Goal: Check status: Check status

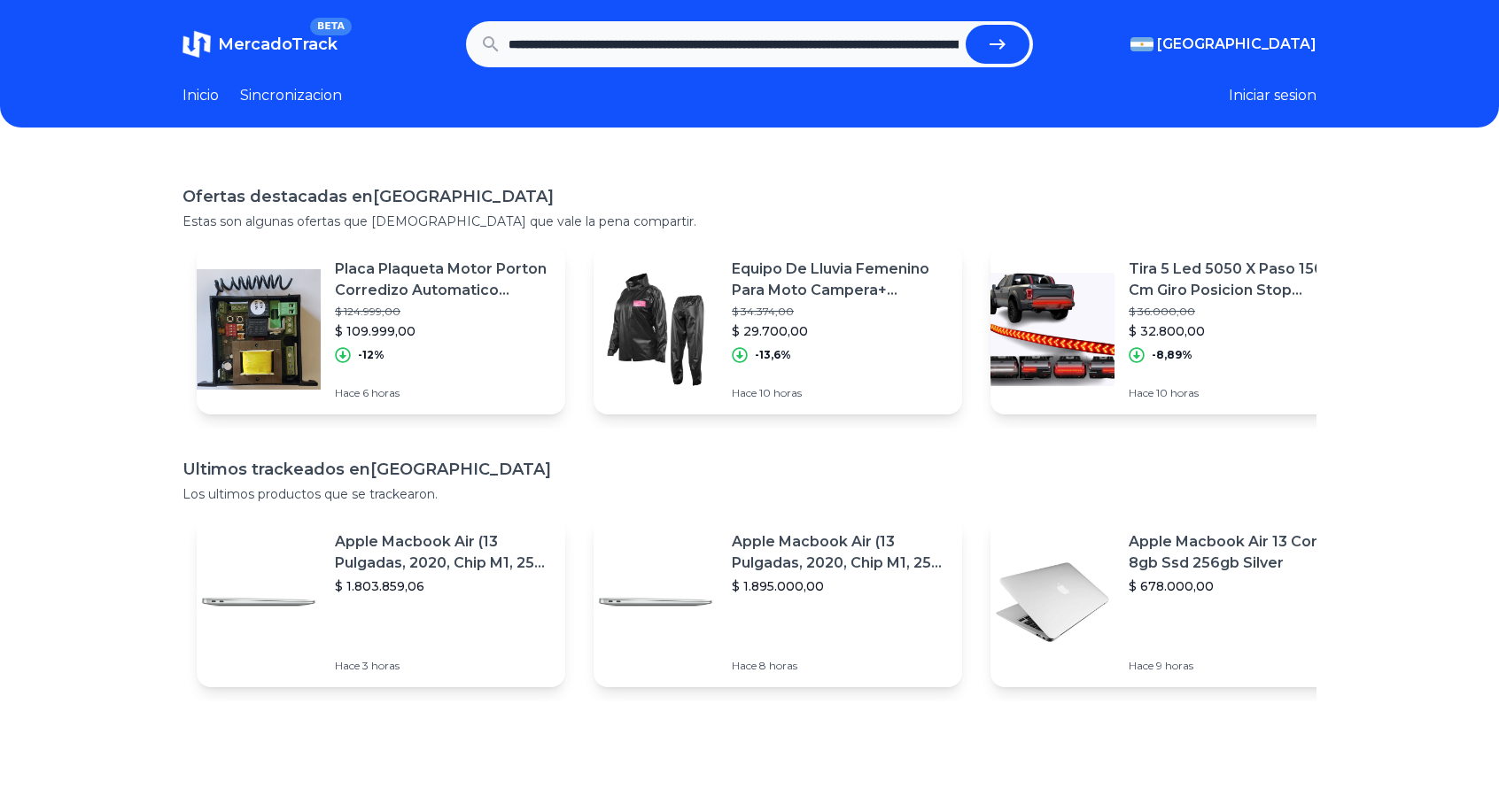
scroll to position [0, 1378]
click at [1015, 46] on button "submit" at bounding box center [997, 44] width 64 height 39
type input "**********"
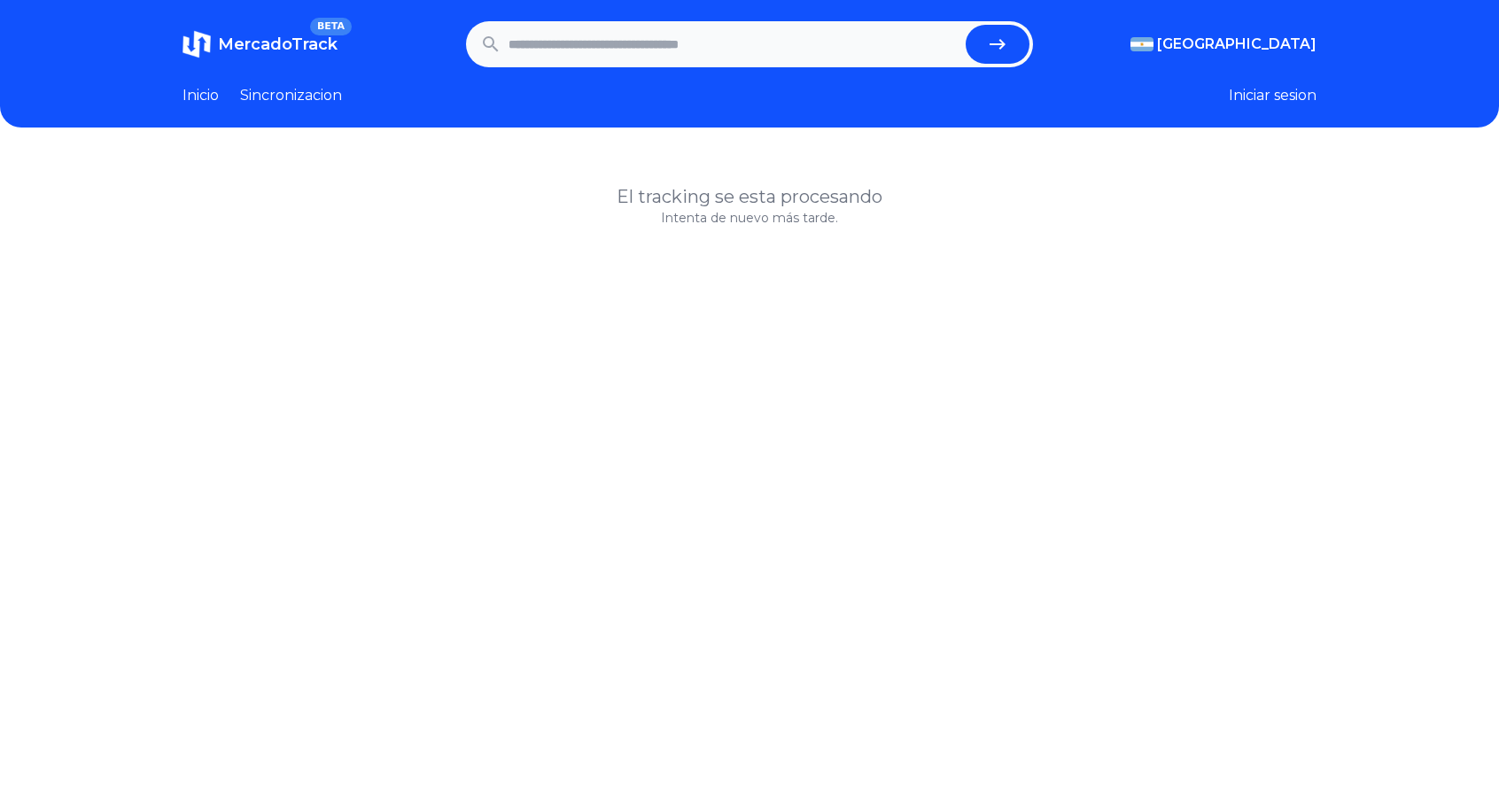
click at [796, 215] on p "Intenta de nuevo más tarde." at bounding box center [750, 217] width 1134 height 18
click at [331, 91] on link "Sincronizacion" at bounding box center [291, 96] width 102 height 21
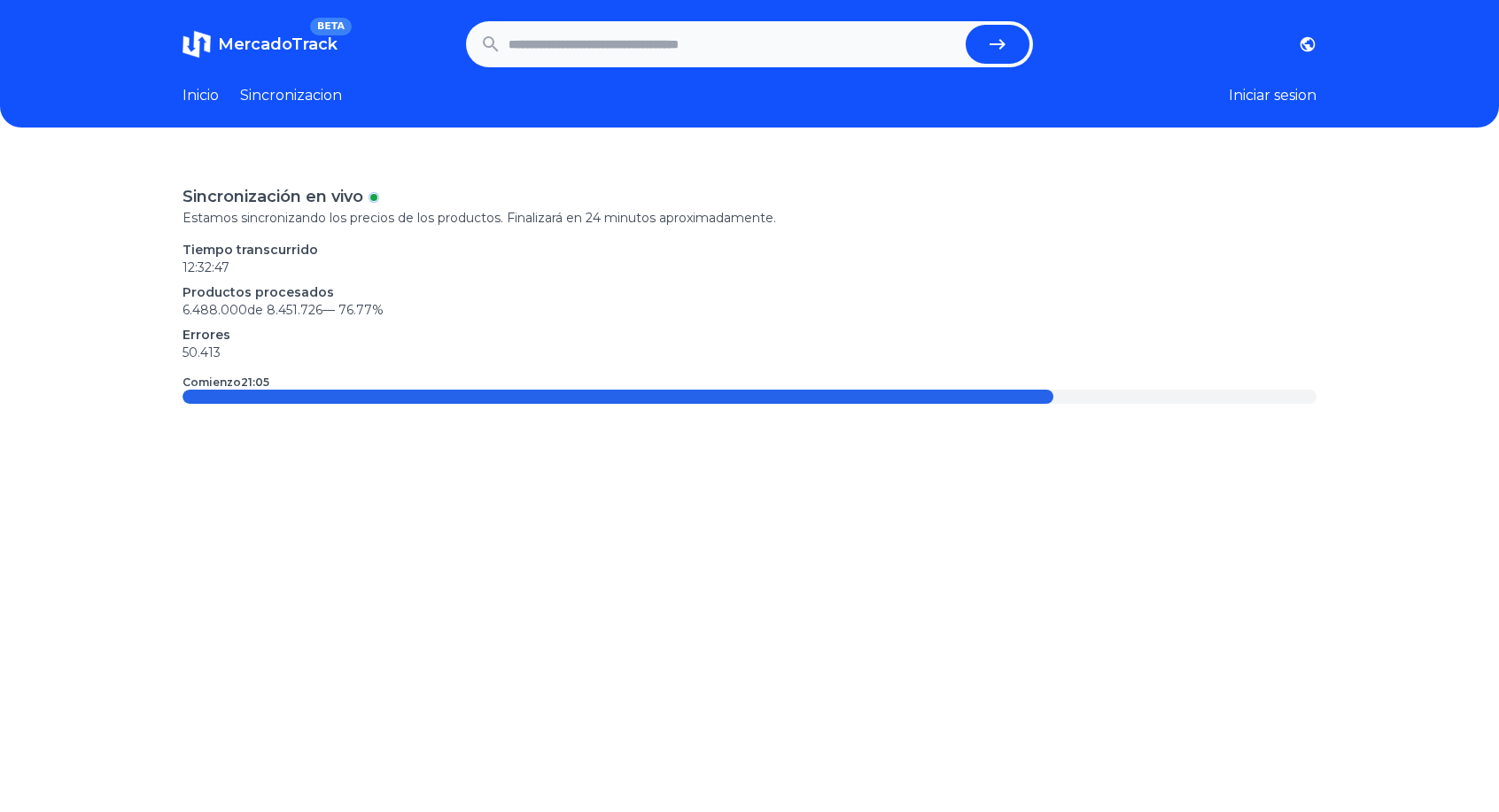
click at [204, 90] on link "Inicio" at bounding box center [201, 96] width 36 height 21
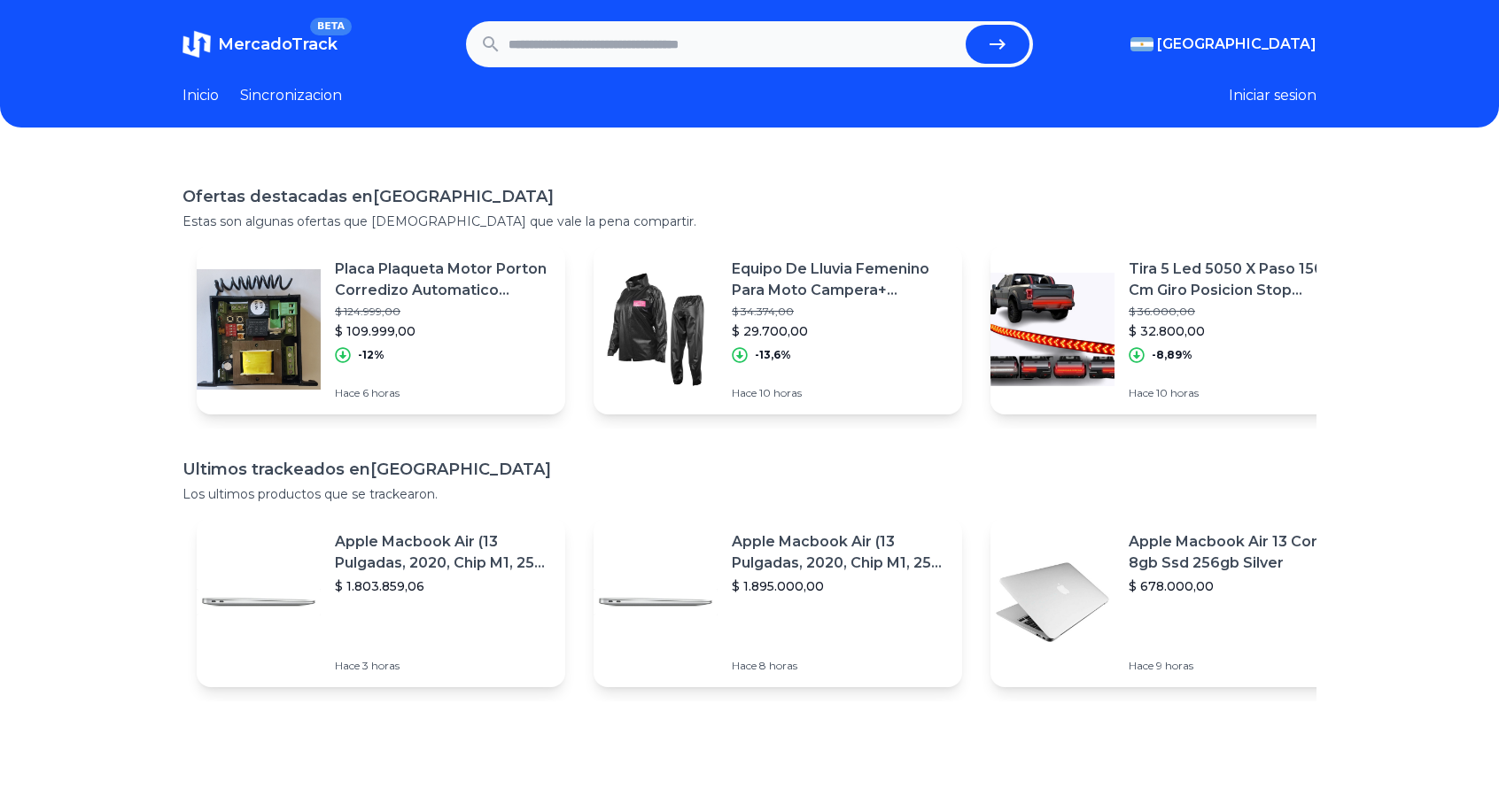
click at [427, 286] on p "Placa Plaqueta Motor Porton Corredizo Automatico Brumec" at bounding box center [443, 280] width 216 height 42
